Goal: Information Seeking & Learning: Learn about a topic

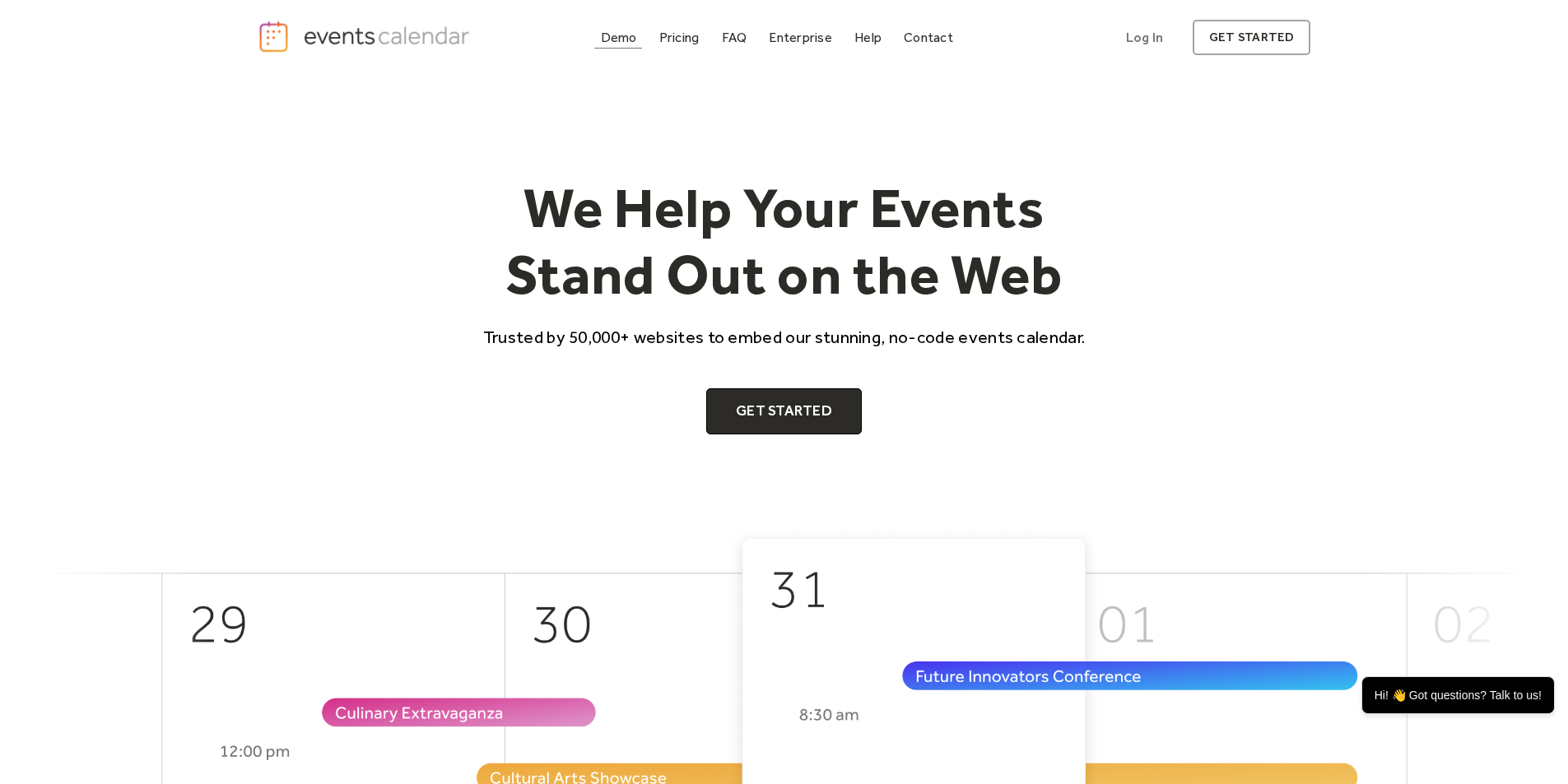
click at [627, 39] on div "Demo" at bounding box center [619, 38] width 36 height 9
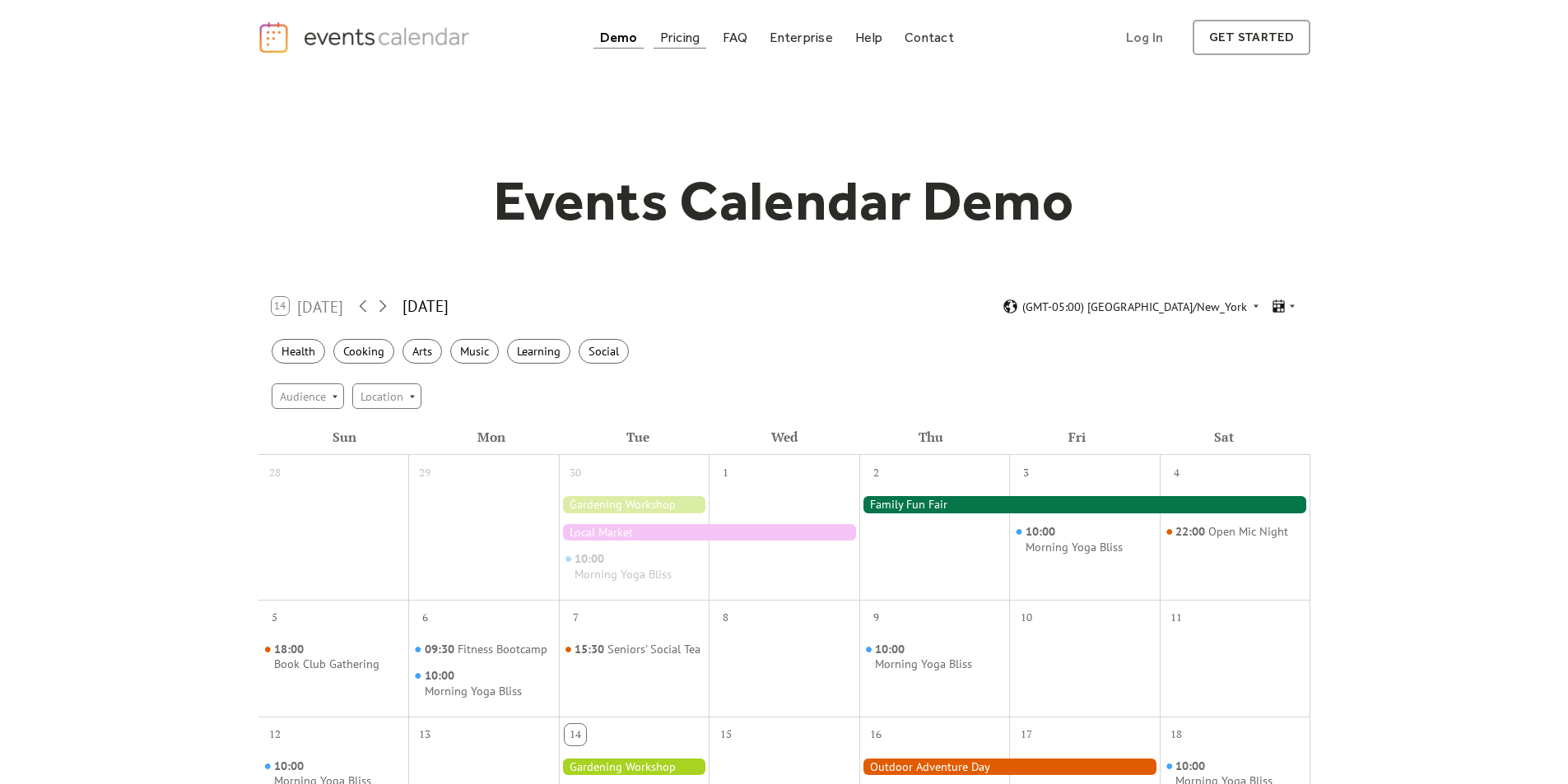
click at [673, 41] on div "Pricing" at bounding box center [680, 38] width 41 height 9
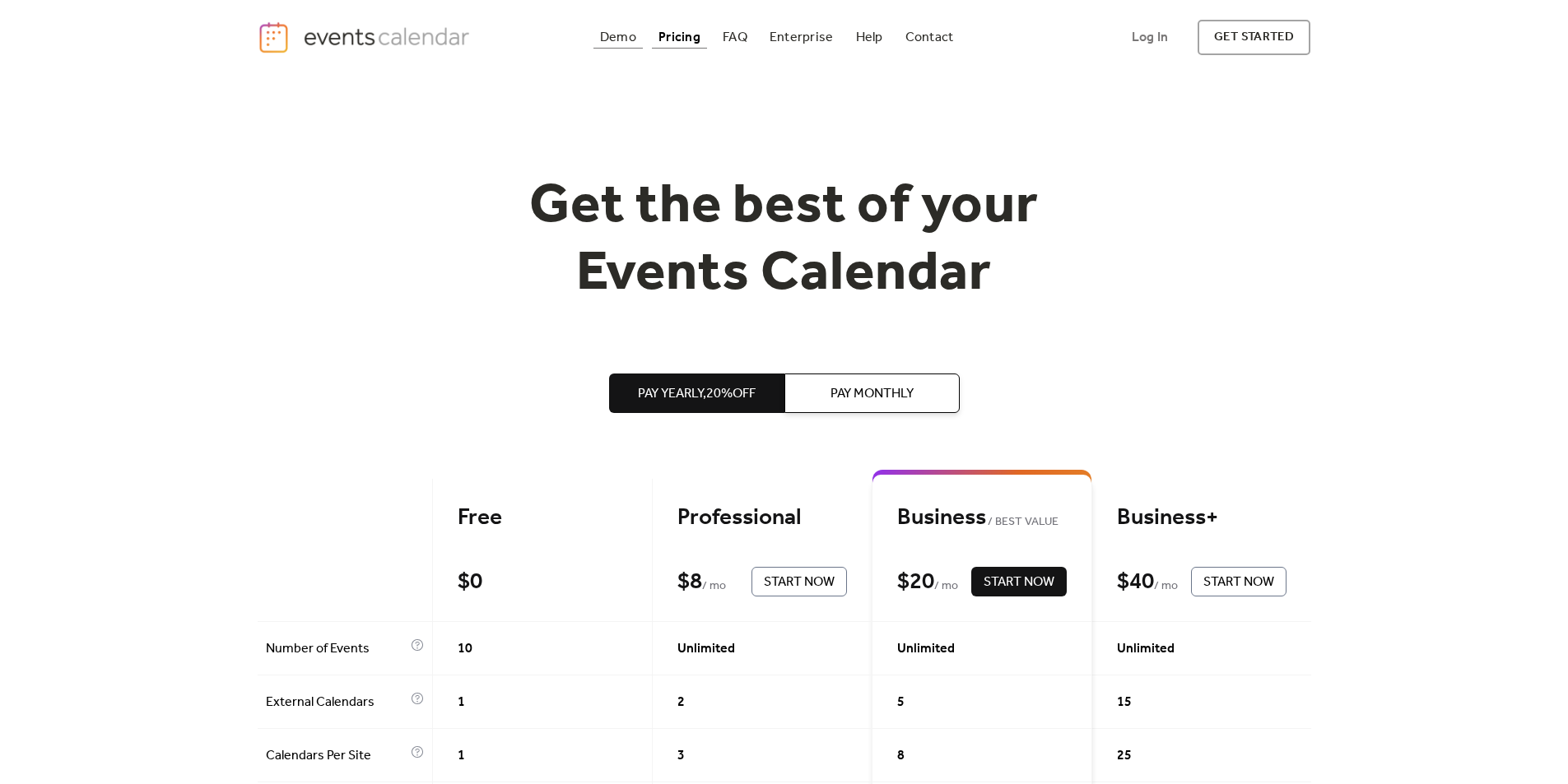
click at [627, 33] on div "Demo" at bounding box center [618, 38] width 36 height 9
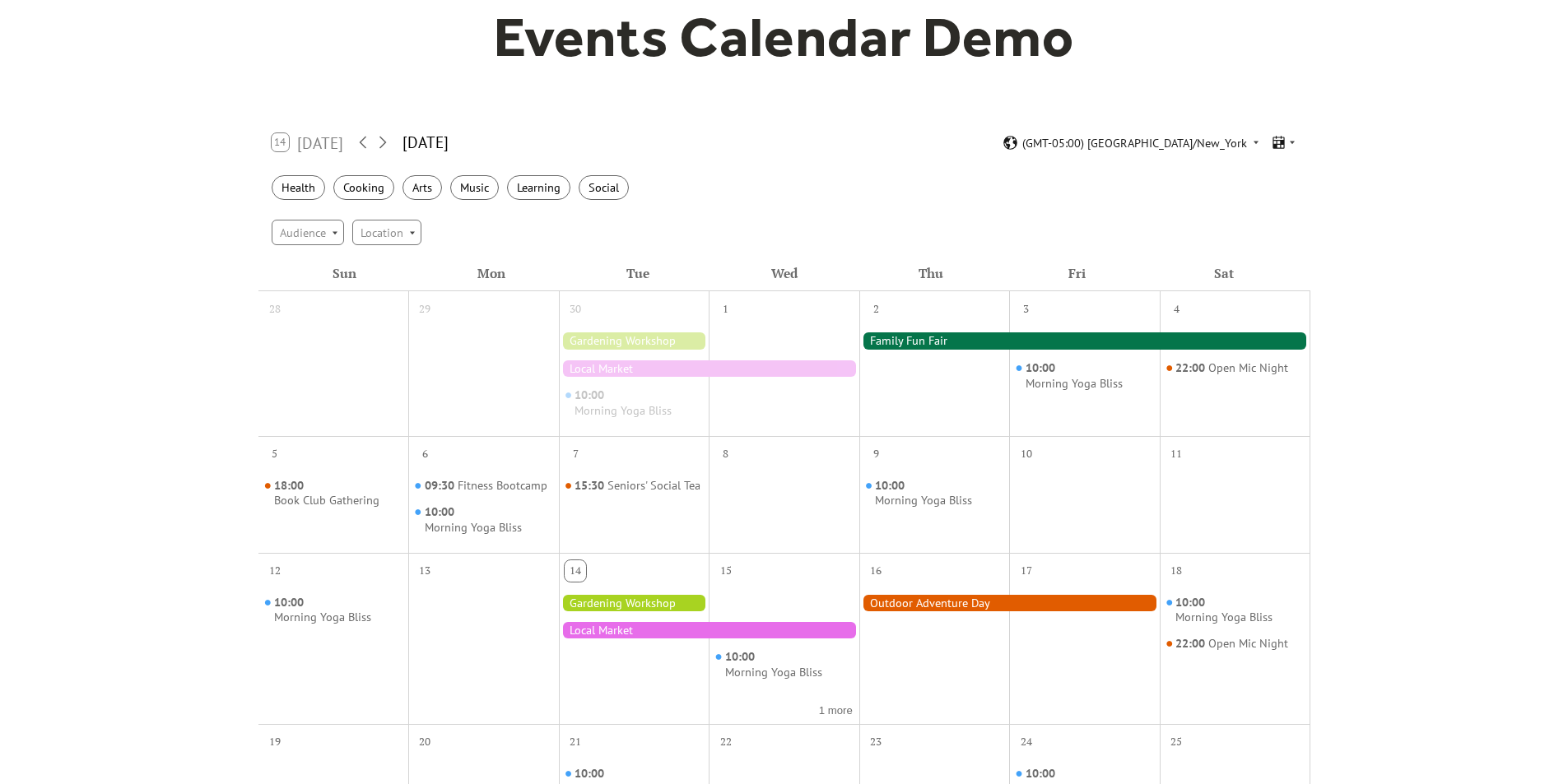
scroll to position [165, 0]
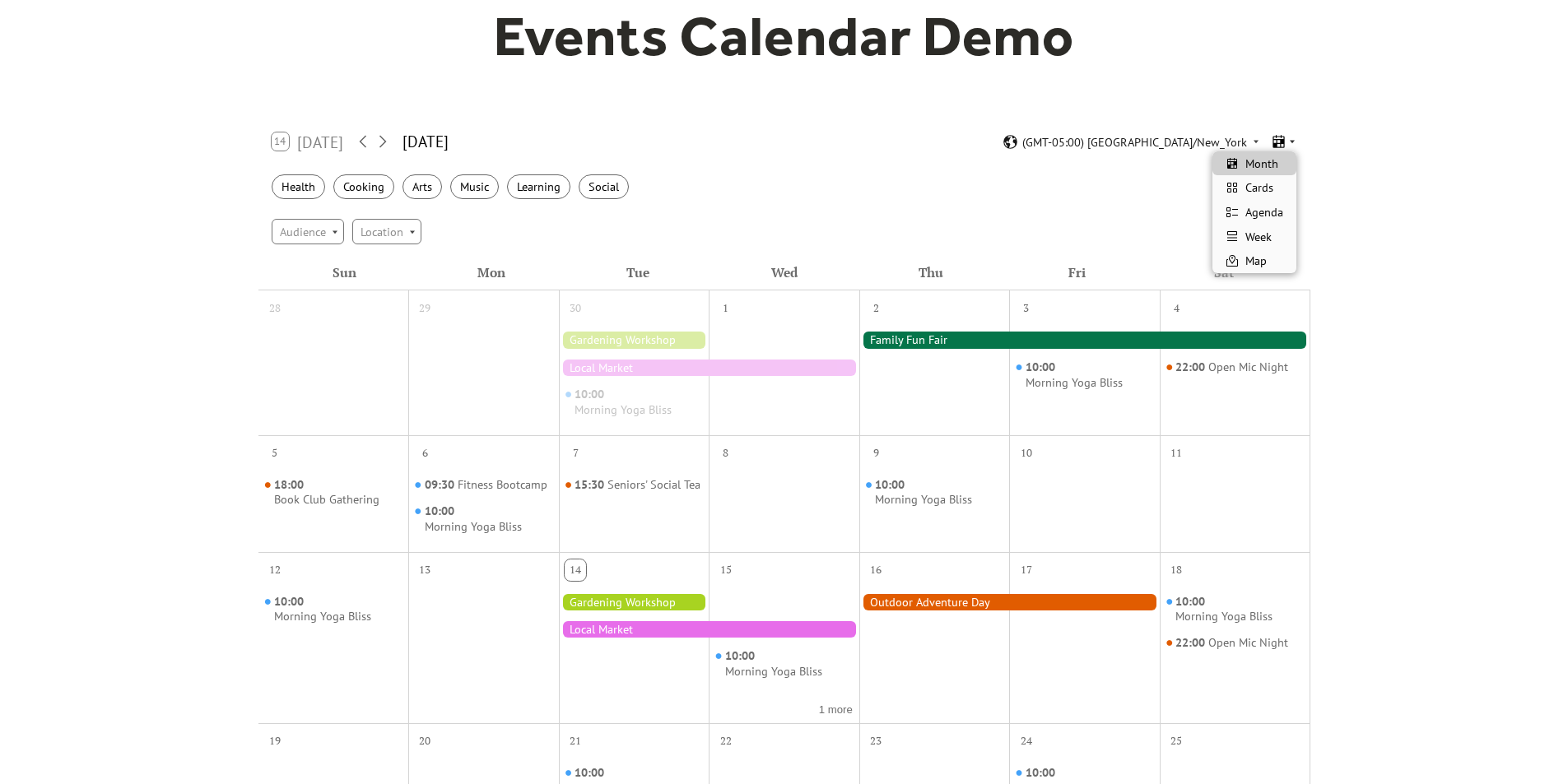
click at [1291, 139] on icon at bounding box center [1291, 141] width 10 height 10
click at [1273, 211] on span "Agenda" at bounding box center [1264, 212] width 38 height 18
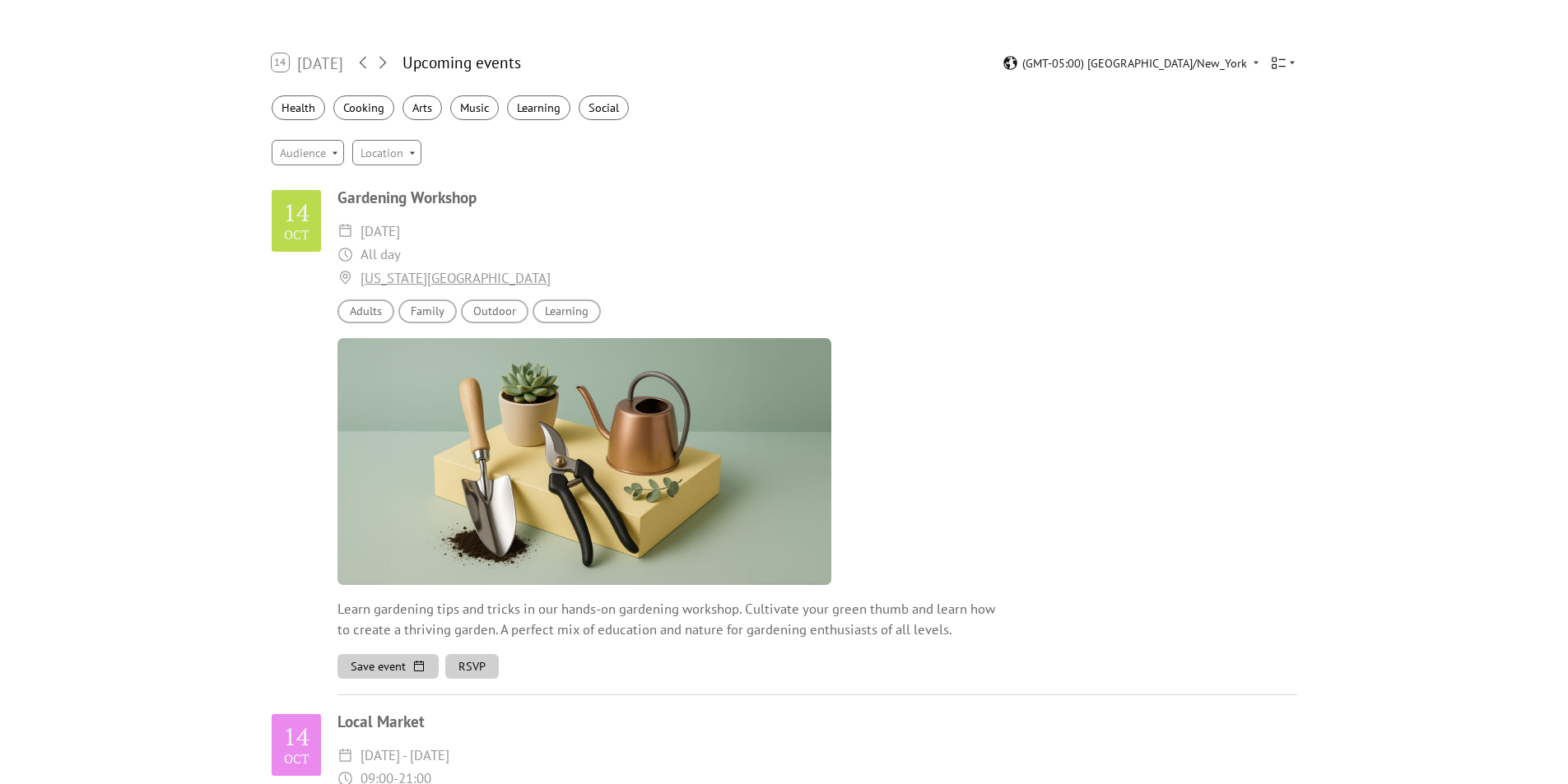
scroll to position [0, 0]
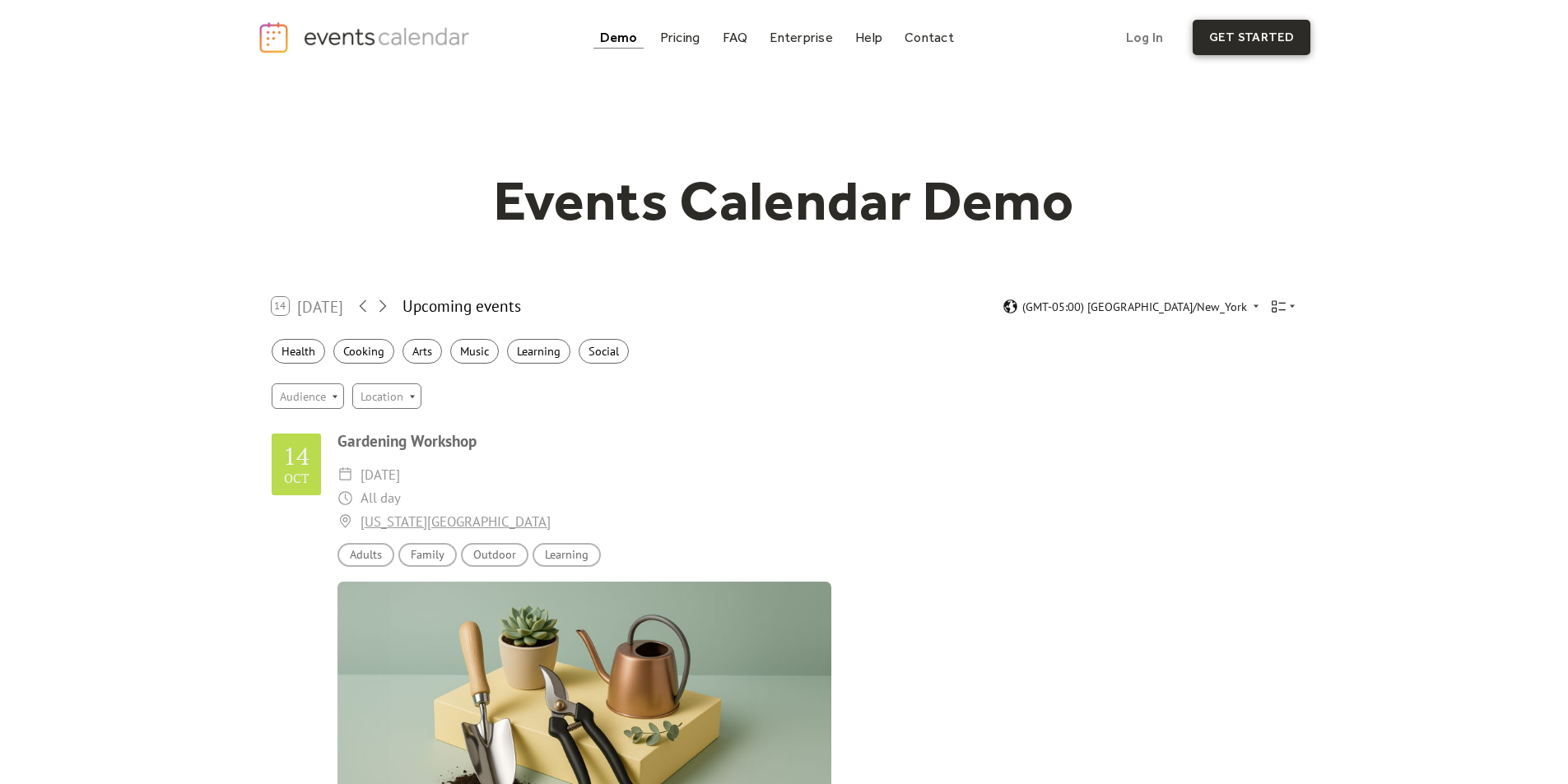
click at [1220, 42] on link "get started" at bounding box center [1251, 37] width 118 height 35
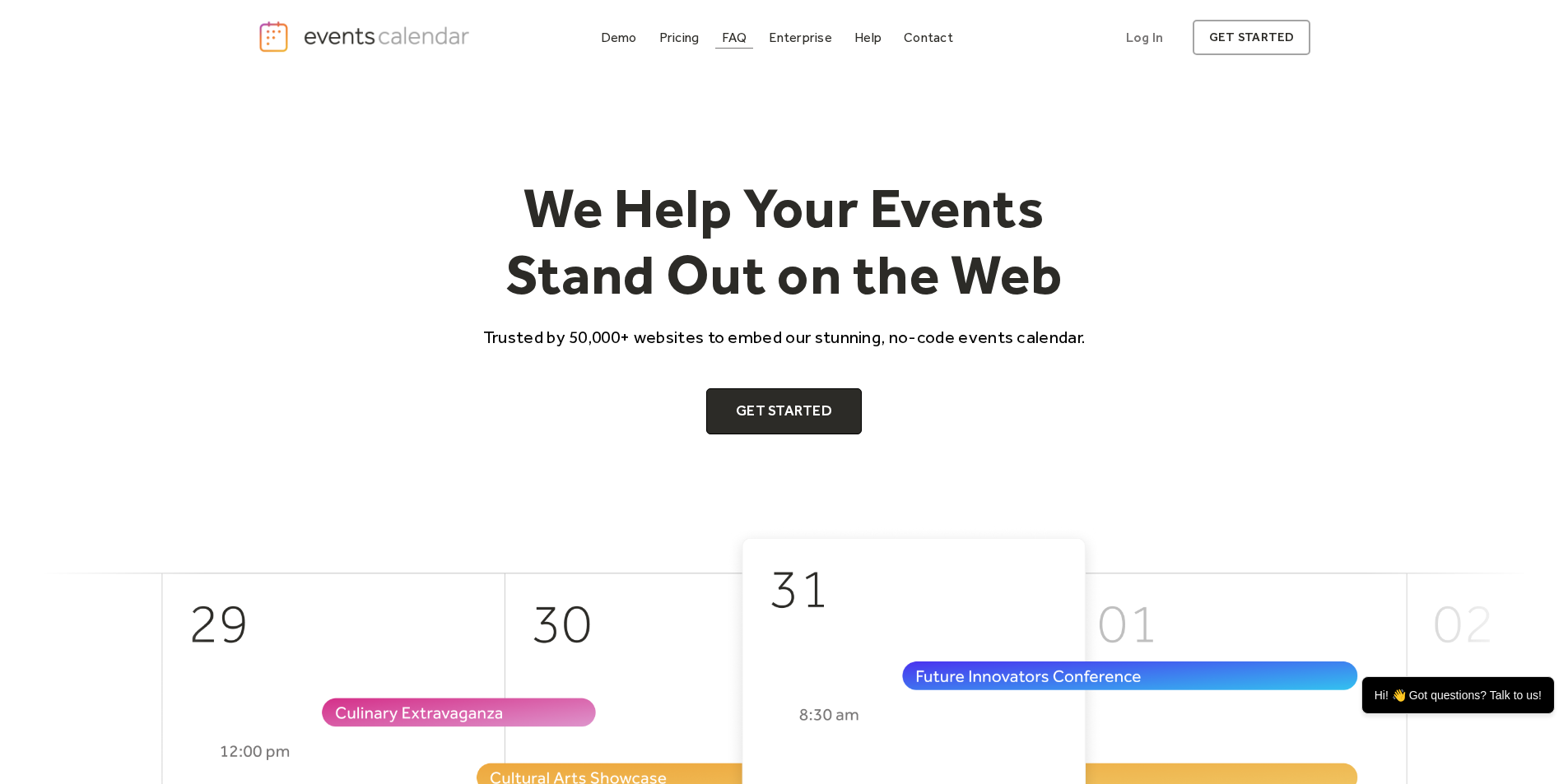
click at [723, 42] on div "FAQ" at bounding box center [734, 38] width 25 height 9
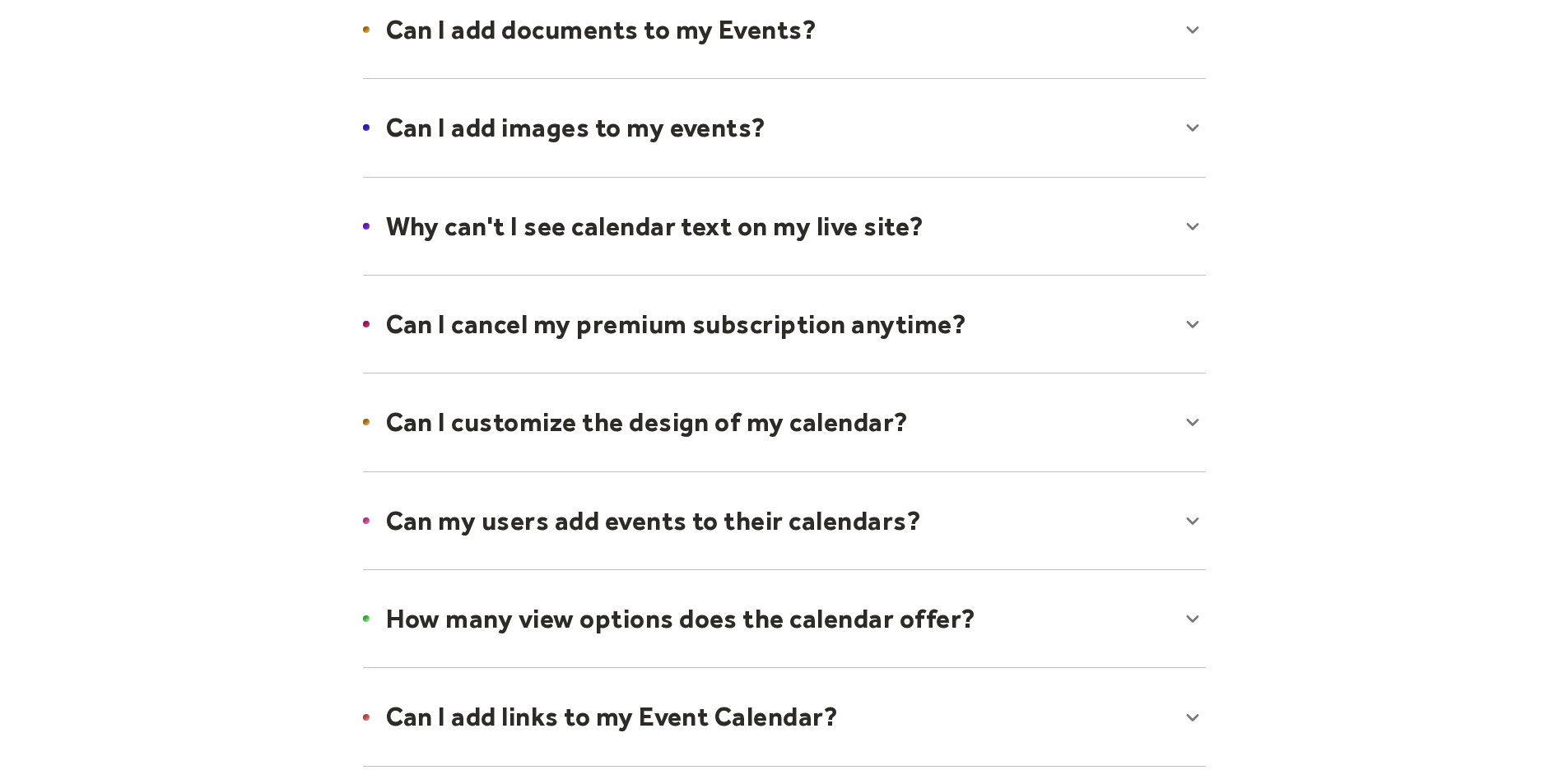
scroll to position [823, 0]
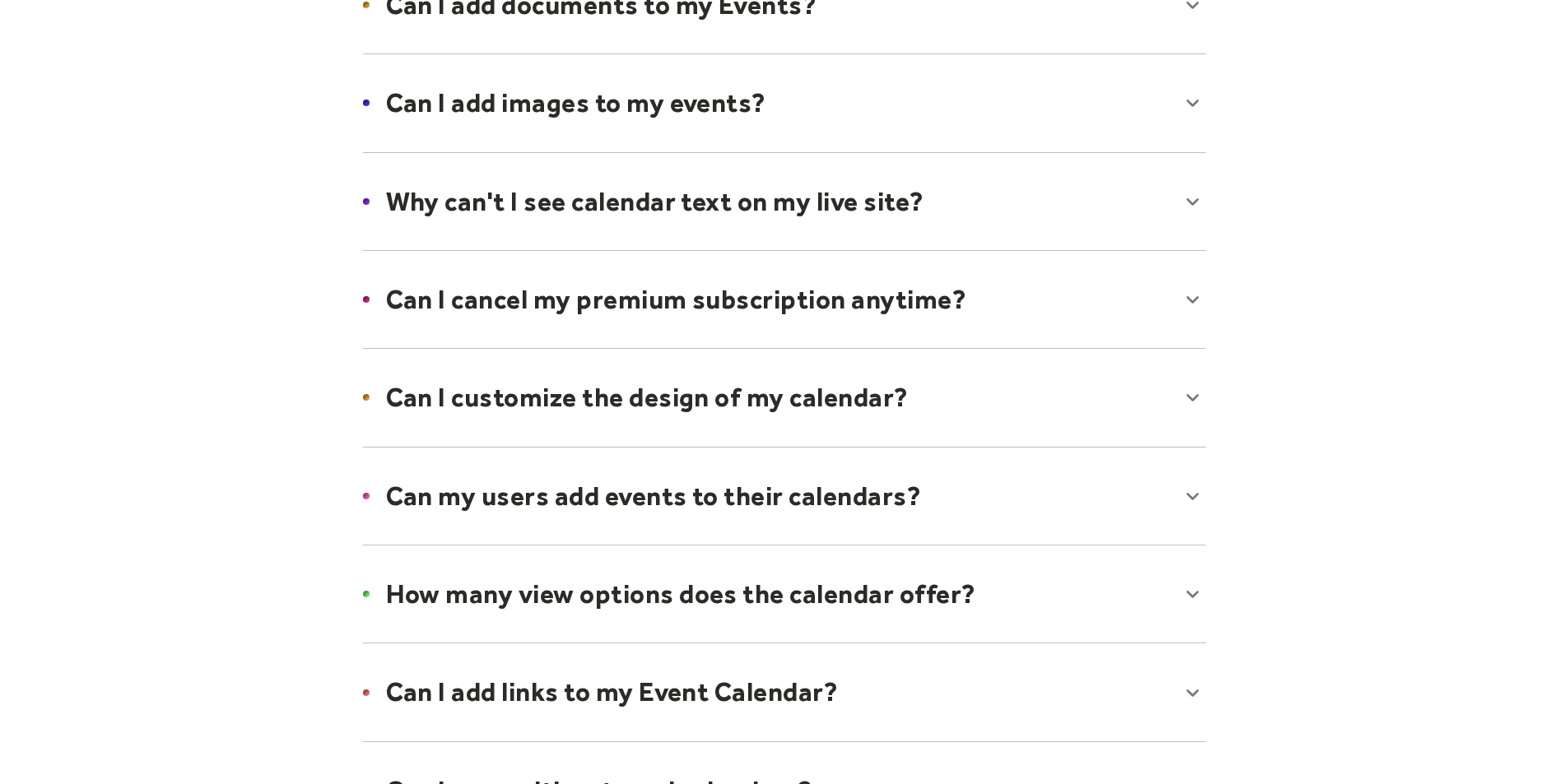
click at [883, 205] on div at bounding box center [784, 201] width 876 height 100
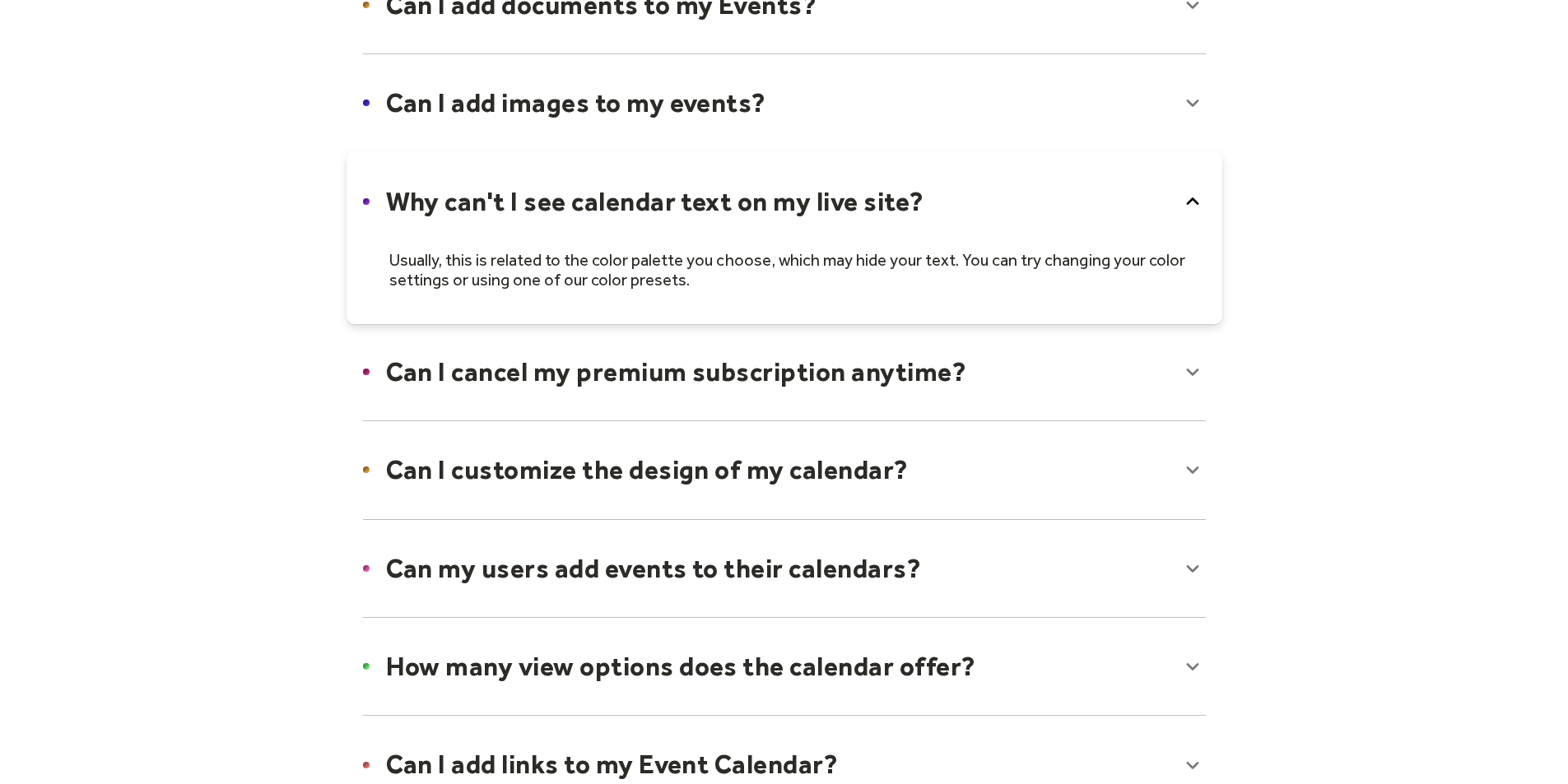
click at [883, 205] on div at bounding box center [784, 238] width 876 height 173
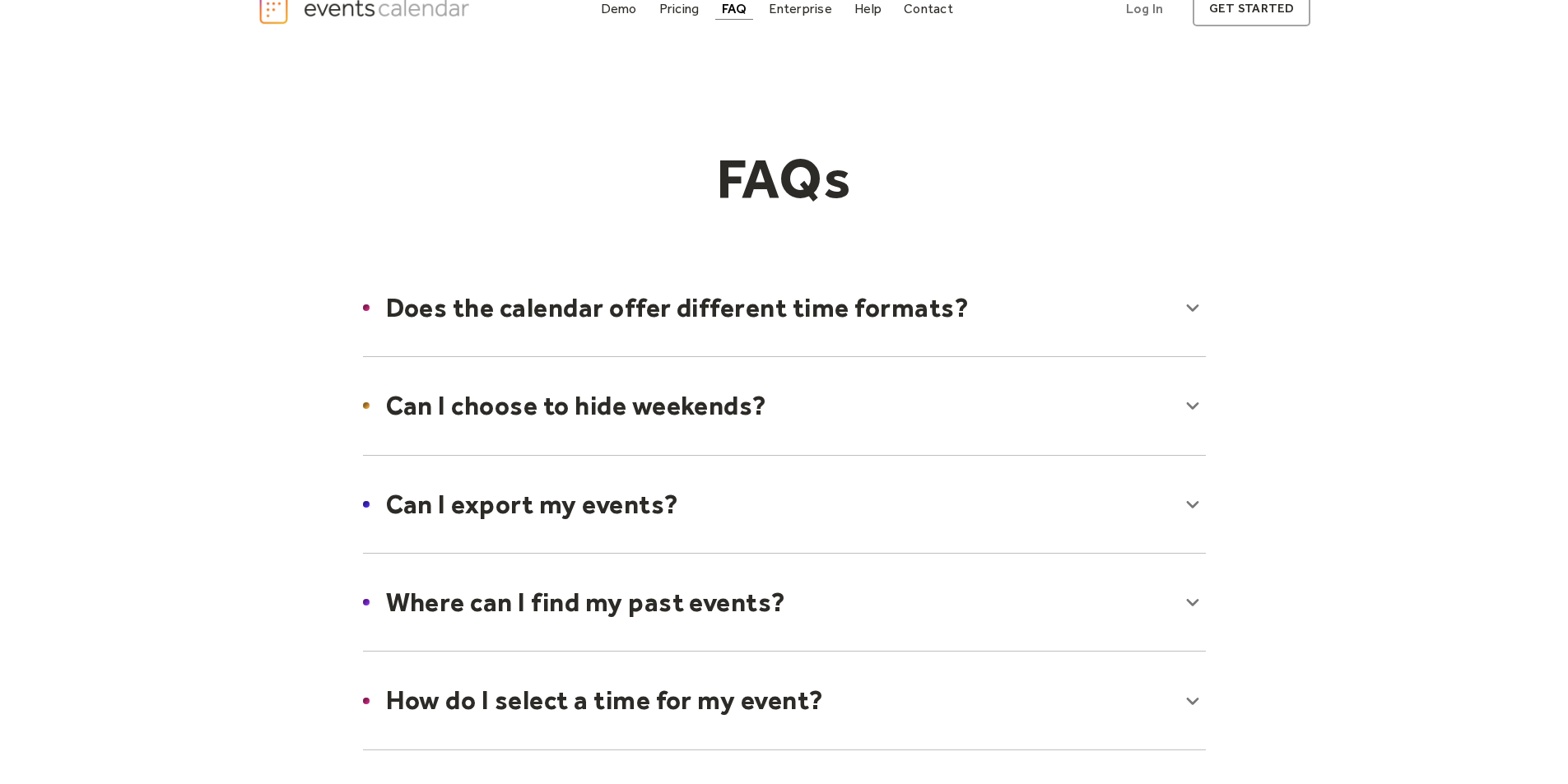
scroll to position [0, 0]
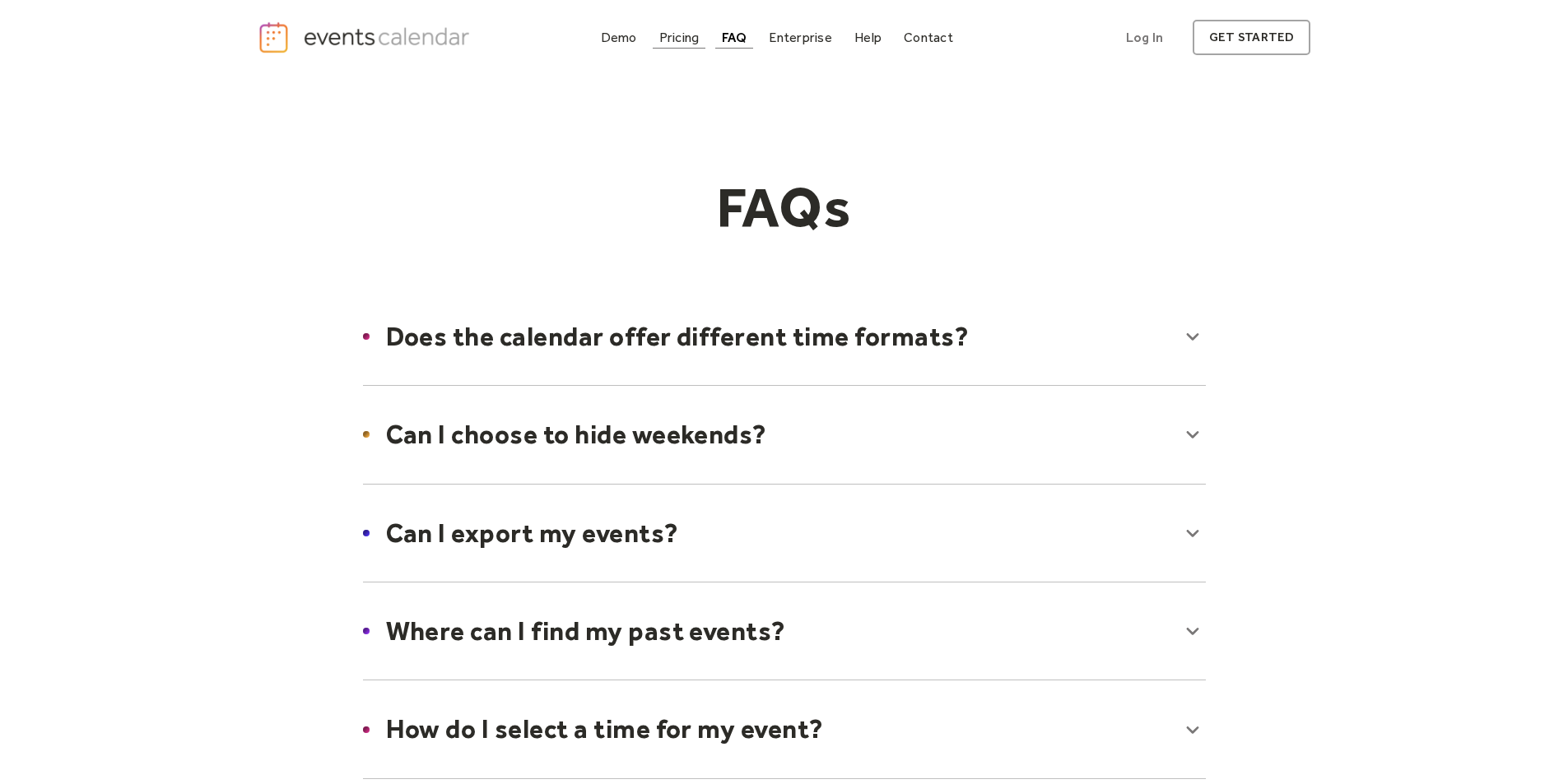
click at [673, 36] on div "Pricing" at bounding box center [679, 38] width 41 height 9
